Goal: Task Accomplishment & Management: Use online tool/utility

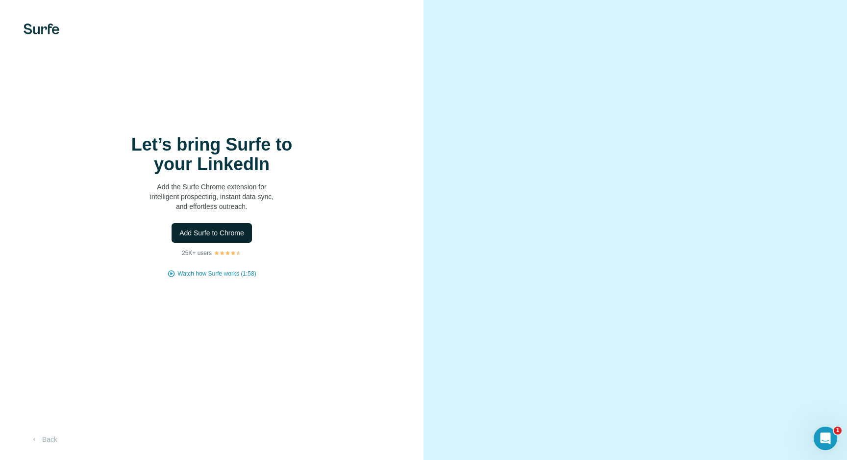
click at [228, 232] on span "Add Surfe to Chrome" at bounding box center [211, 233] width 65 height 10
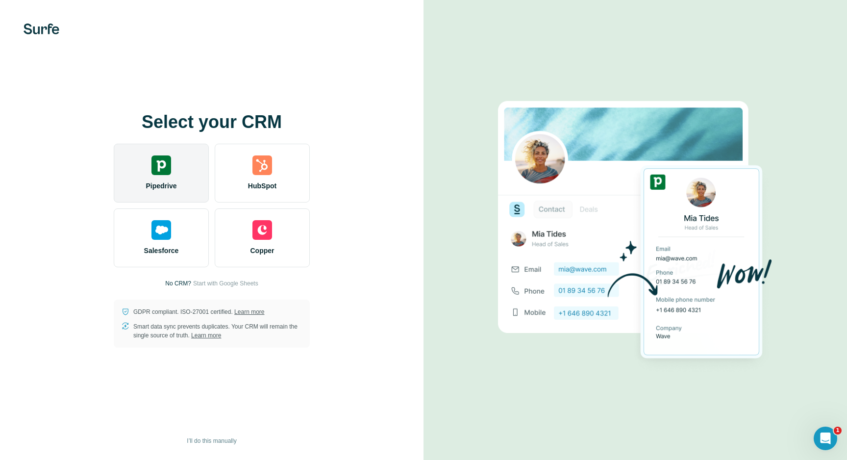
click at [166, 171] on img at bounding box center [162, 165] width 20 height 20
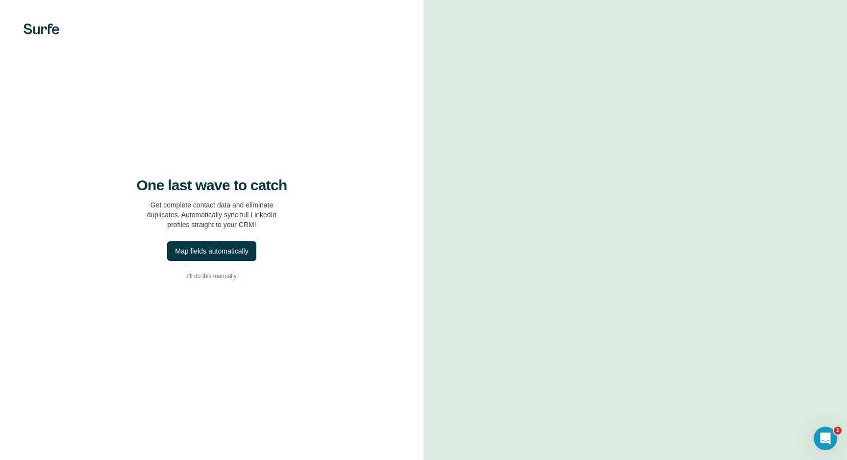
click at [186, 183] on h4 "One last wave to catch" at bounding box center [212, 186] width 151 height 18
click at [189, 205] on p "Get complete contact data and eliminate duplicates. Automatically sync full Lin…" at bounding box center [212, 214] width 130 height 29
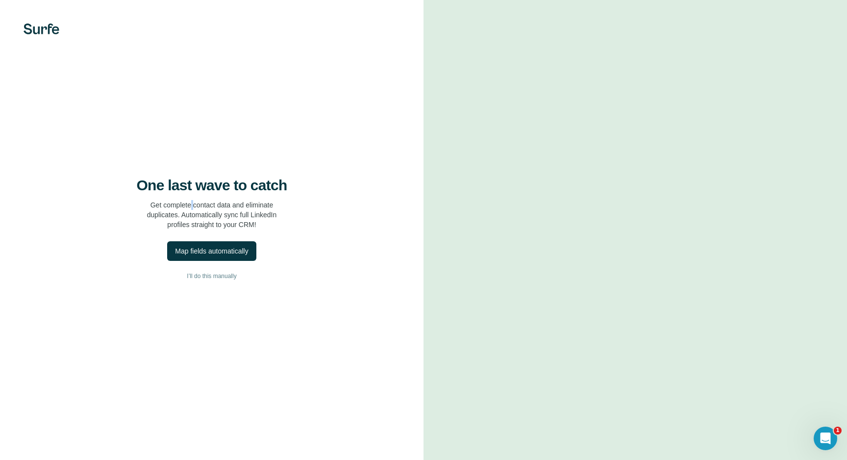
click at [189, 205] on p "Get complete contact data and eliminate duplicates. Automatically sync full Lin…" at bounding box center [212, 214] width 130 height 29
click at [203, 252] on div "Map fields automatically" at bounding box center [211, 251] width 73 height 10
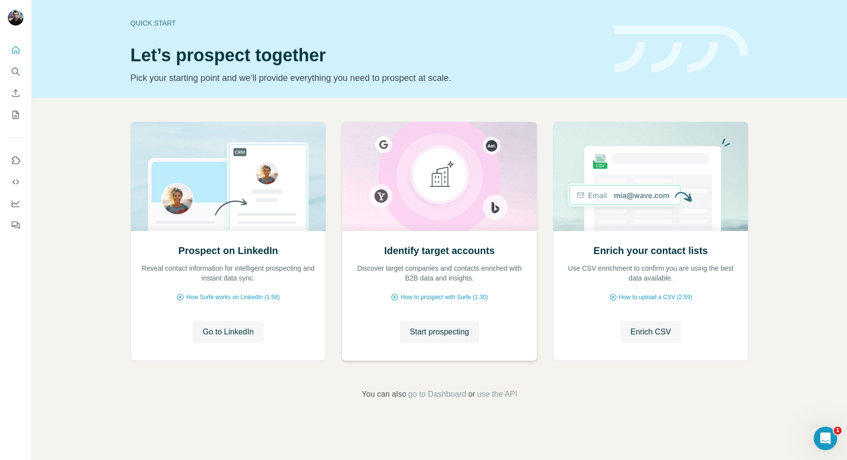
click at [442, 248] on h2 "Identify target accounts" at bounding box center [439, 251] width 111 height 14
click at [18, 71] on icon "Search" at bounding box center [15, 71] width 6 height 6
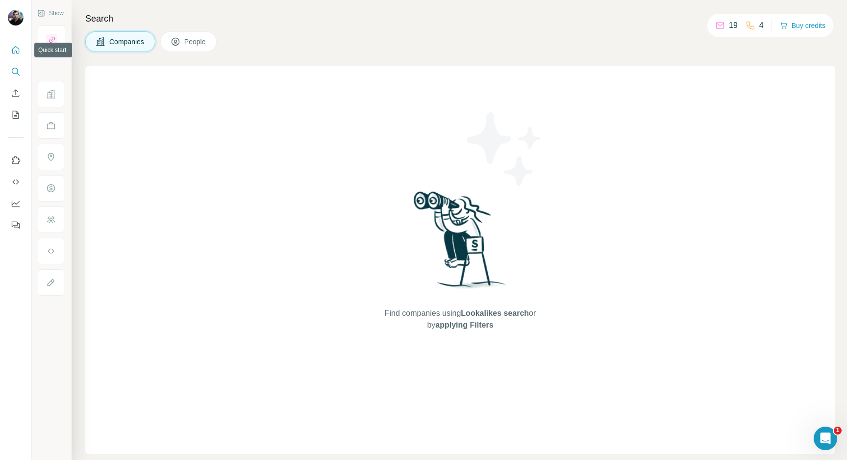
click at [13, 48] on icon "Quick start" at bounding box center [16, 50] width 10 height 10
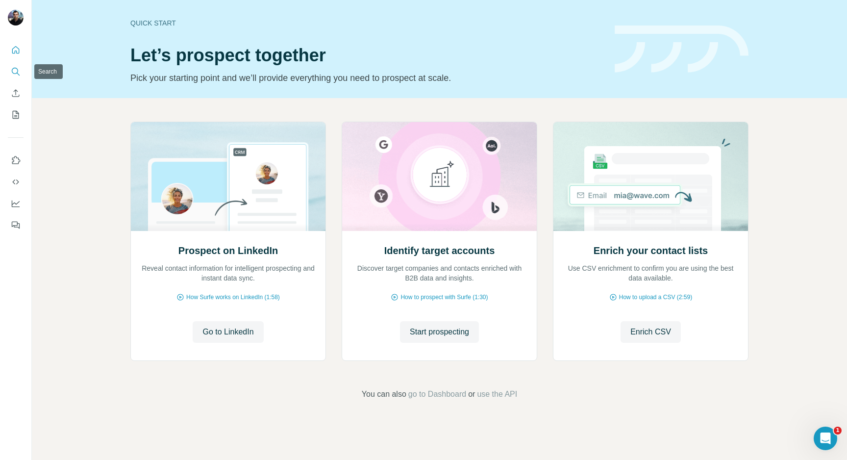
click at [14, 71] on icon "Search" at bounding box center [16, 72] width 10 height 10
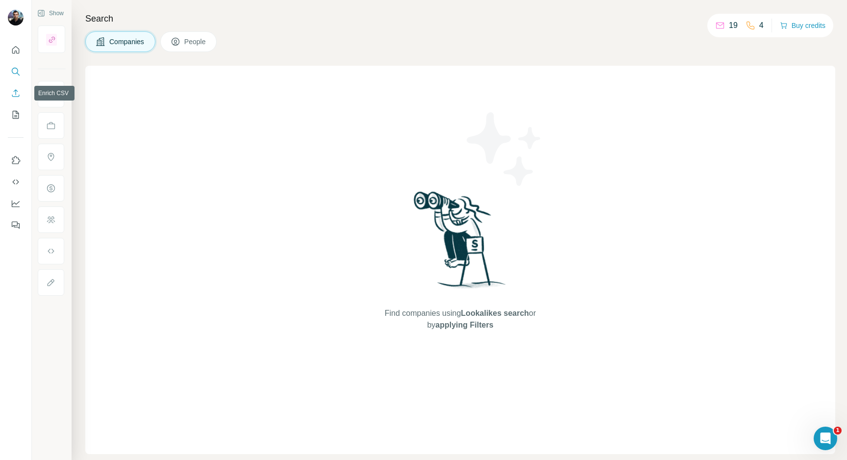
click at [14, 99] on button "Enrich CSV" at bounding box center [16, 93] width 16 height 18
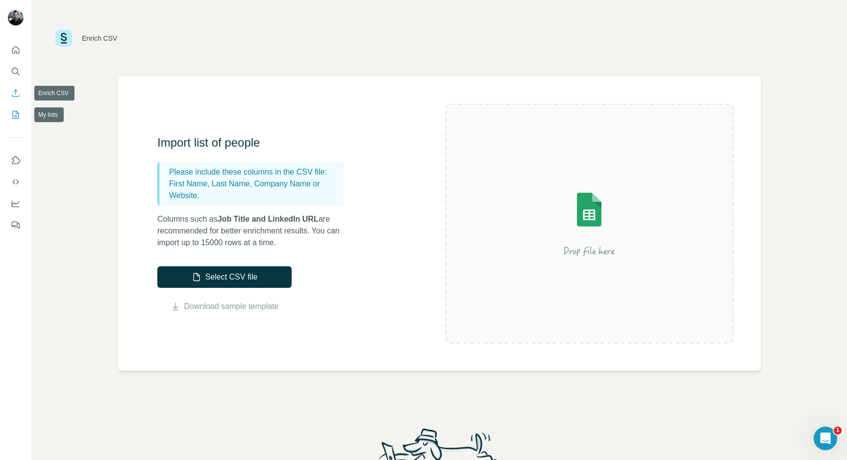
click at [13, 118] on icon "My lists" at bounding box center [16, 115] width 6 height 8
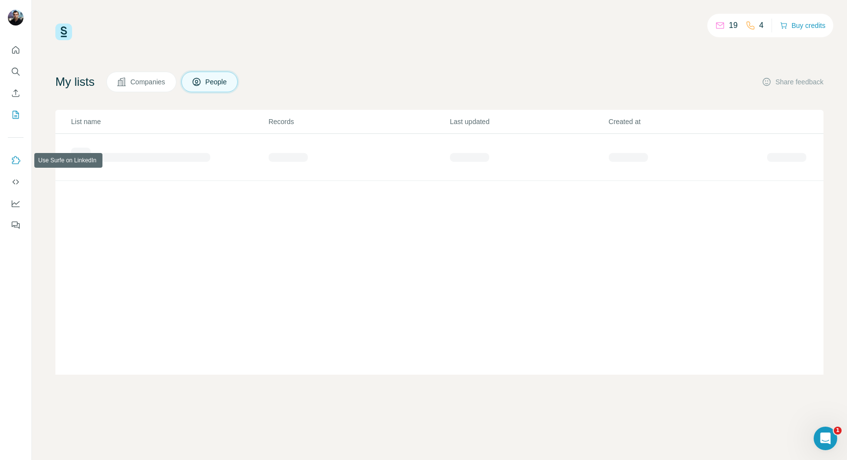
click at [17, 160] on icon "Use Surfe on LinkedIn" at bounding box center [16, 160] width 10 height 10
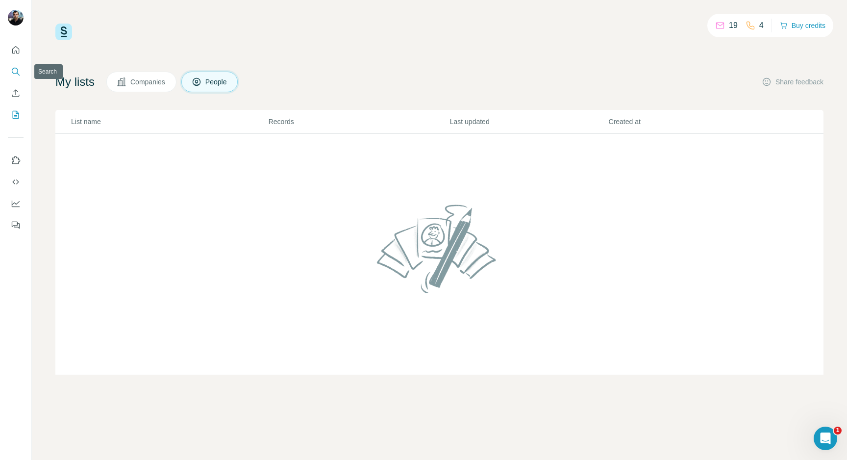
click at [13, 71] on icon "Search" at bounding box center [16, 72] width 10 height 10
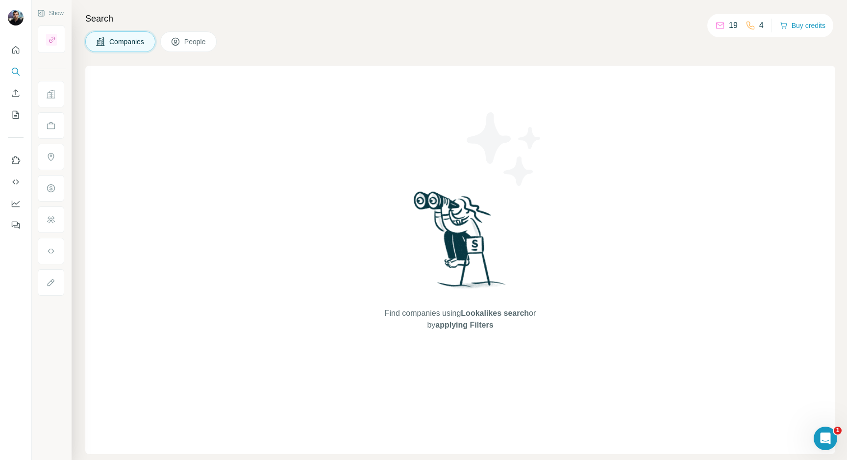
click at [370, 41] on div "Companies People" at bounding box center [460, 41] width 750 height 21
